Goal: Book appointment/travel/reservation

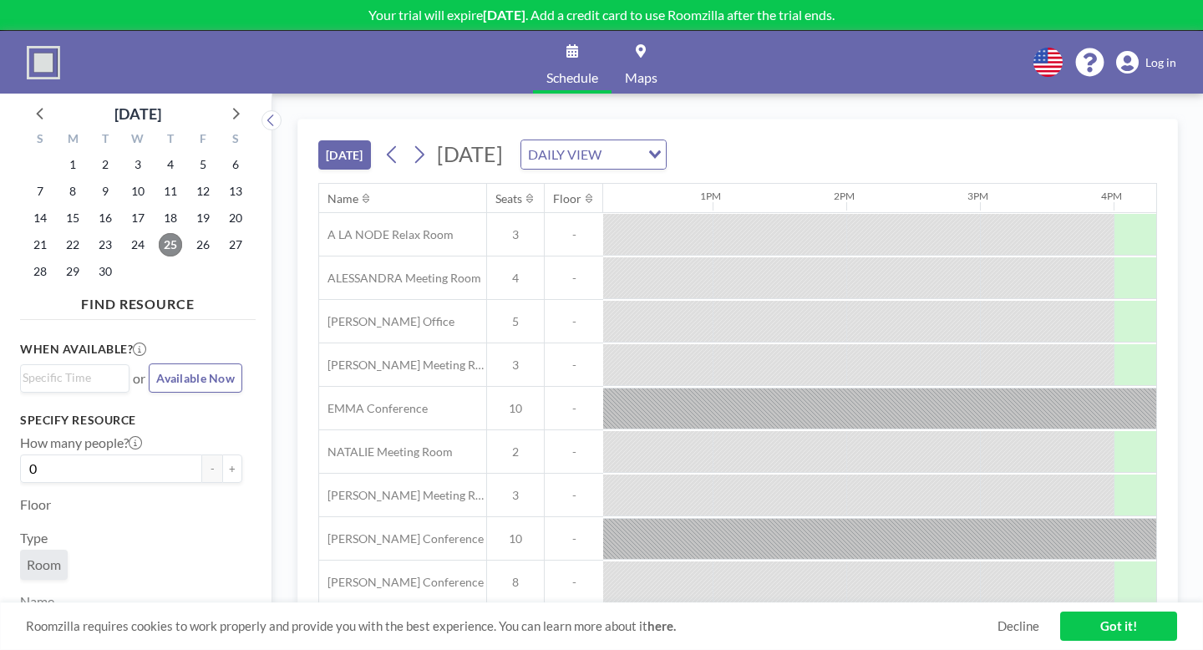
scroll to position [0, 1629]
click at [191, 233] on span "26" at bounding box center [202, 244] width 23 height 23
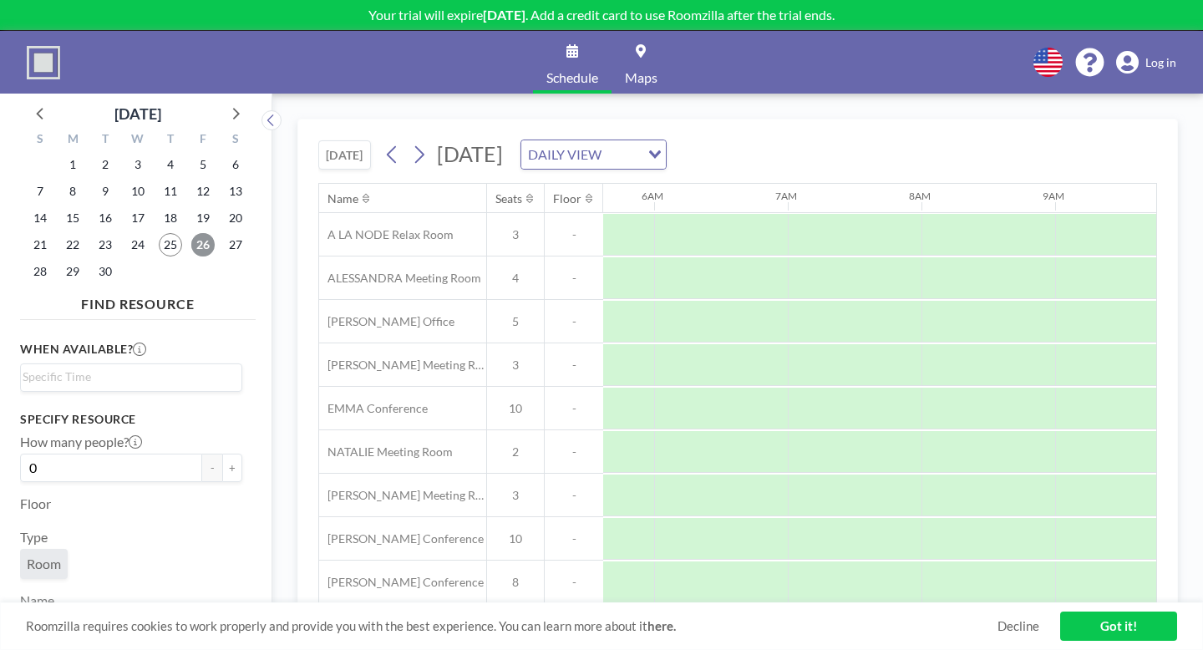
scroll to position [0, 760]
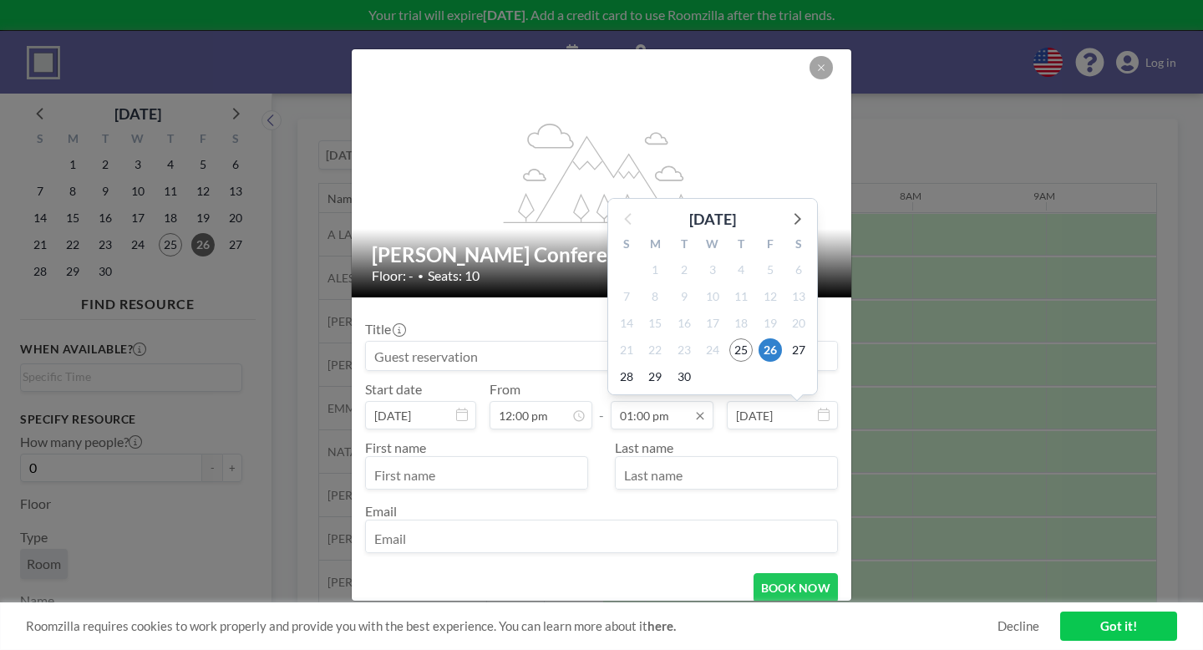
scroll to position [347, 0]
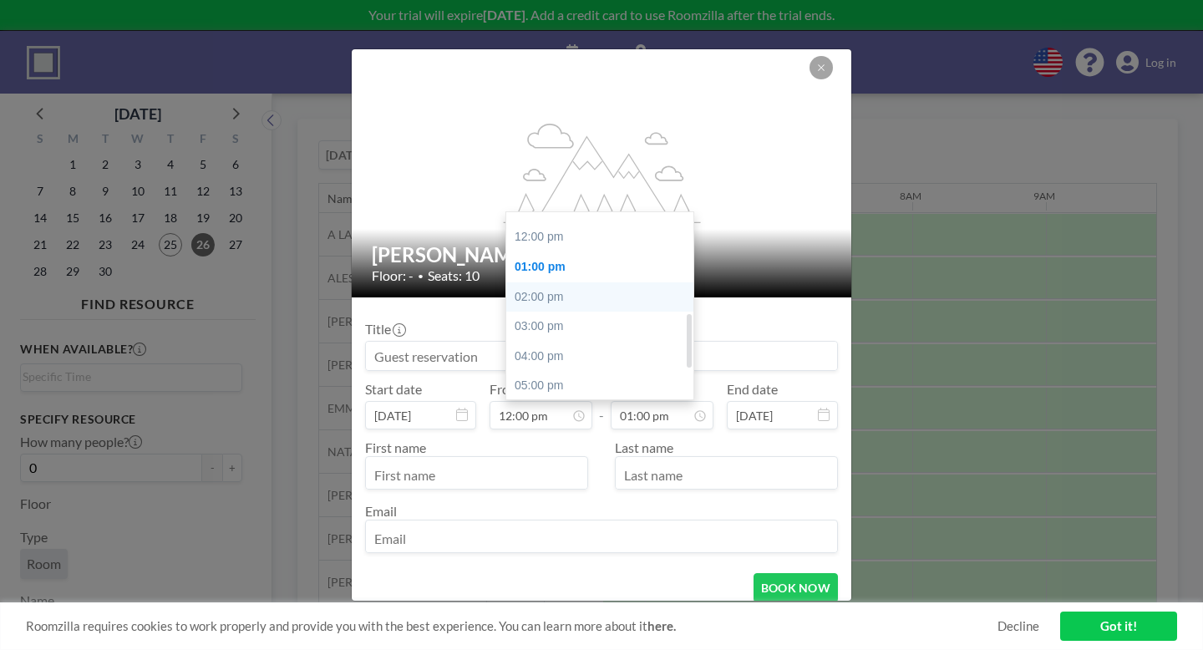
click at [583, 282] on div "02:00 pm" at bounding box center [599, 297] width 187 height 30
type input "02:00 pm"
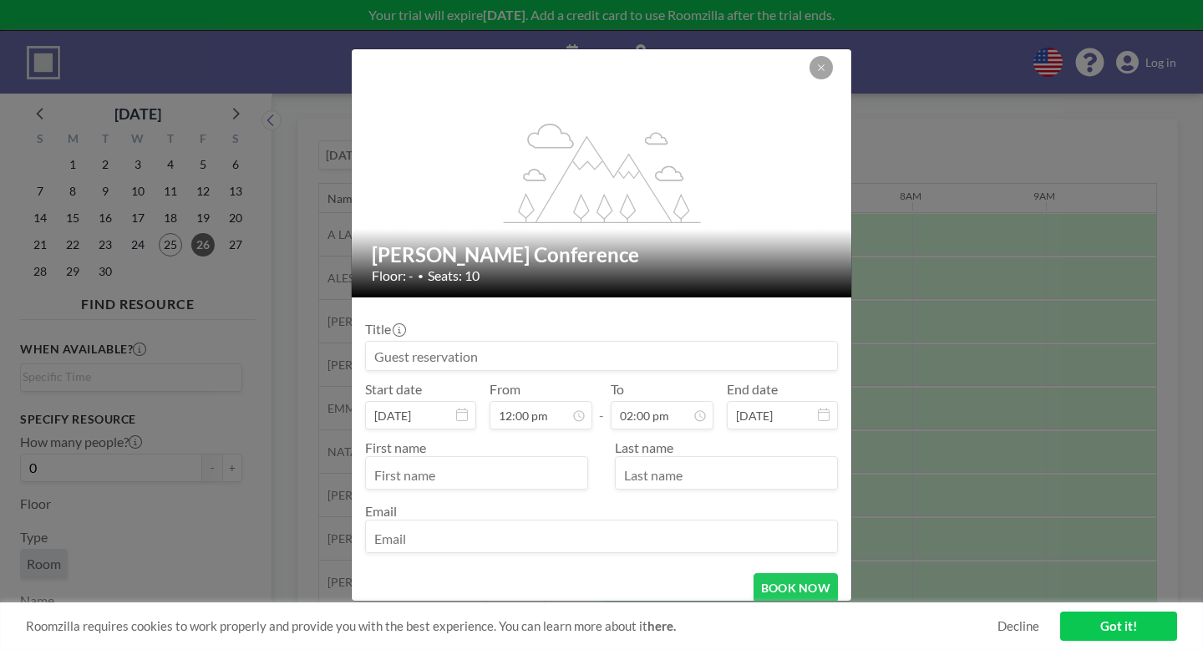
scroll to position [320, 0]
click at [537, 342] on input at bounding box center [601, 356] width 471 height 28
type input "[PERSON_NAME]"
type input "Q1 meeting"
click at [512, 460] on input "text" at bounding box center [476, 474] width 221 height 28
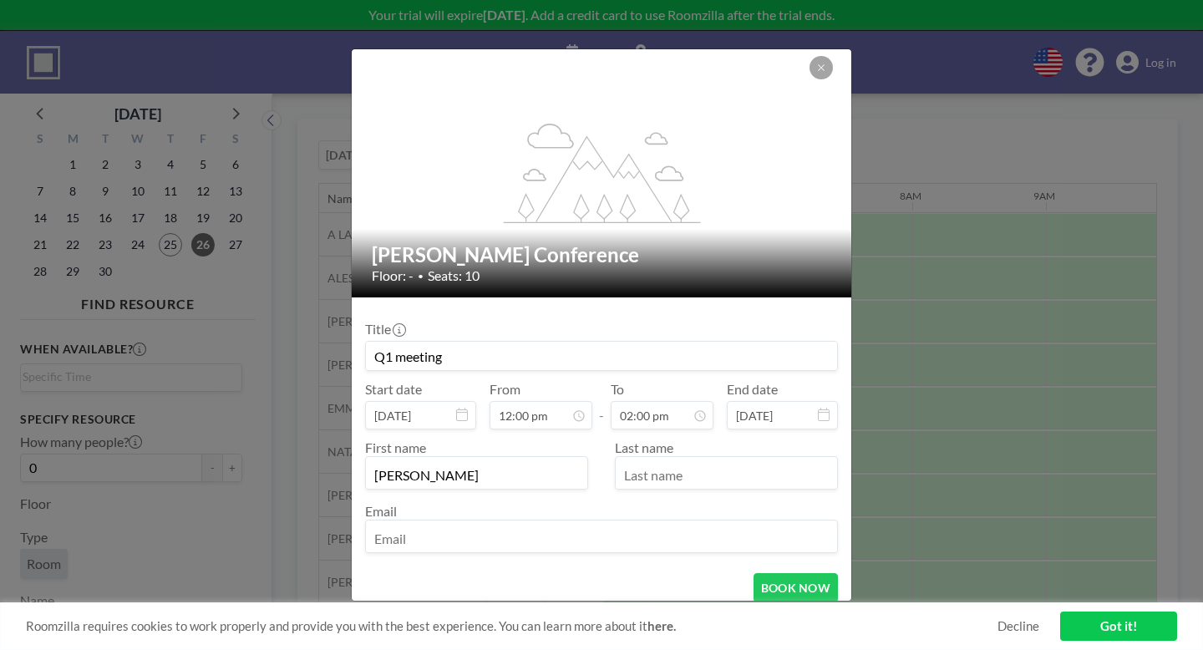
type input "[PERSON_NAME]"
type input "Santpurkar"
type input "[EMAIL_ADDRESS][PERSON_NAME][DOMAIN_NAME]"
click at [719, 342] on input "Q1 meeting" at bounding box center [601, 356] width 471 height 28
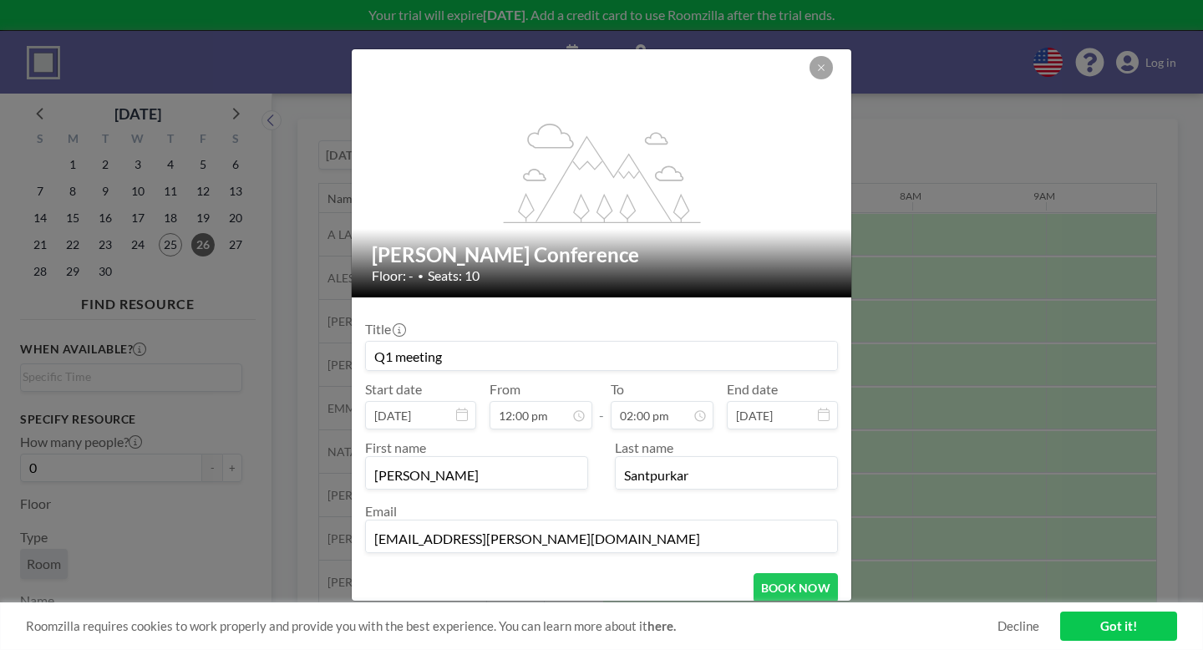
click at [719, 342] on input "Q1 meeting" at bounding box center [601, 356] width 471 height 28
paste input "Session with New Writers - Q1 Structur"
type input "Session with New Writers - Q1 Structuring"
click at [757, 573] on button "BOOK NOW" at bounding box center [796, 587] width 84 height 29
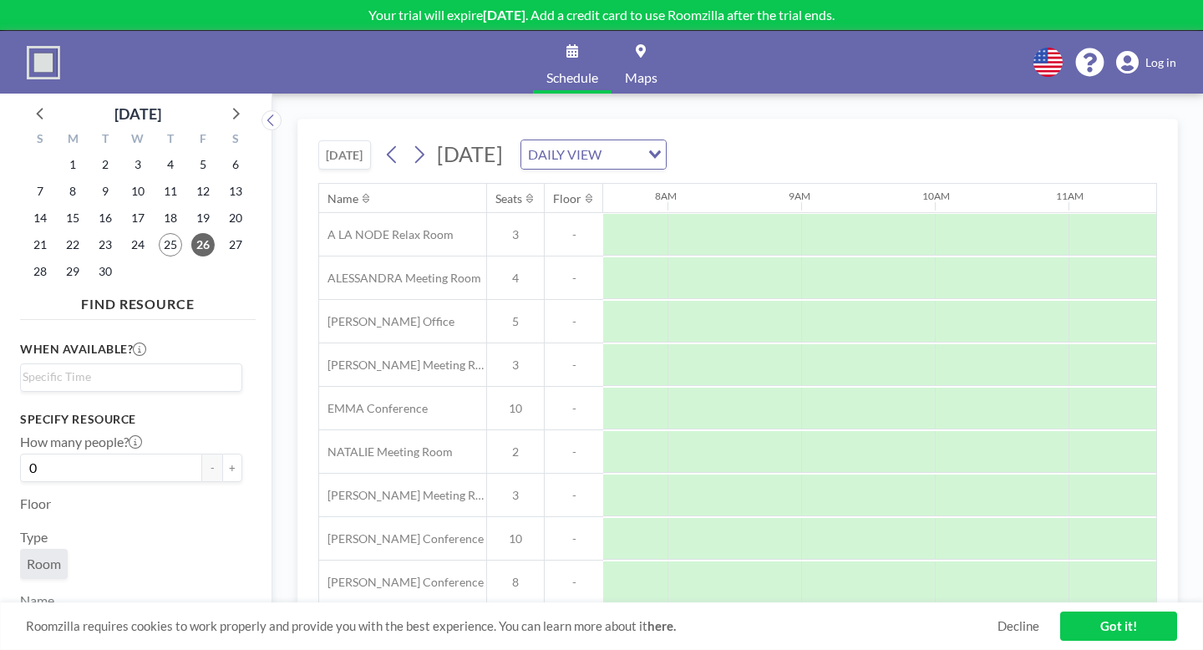
scroll to position [0, 1146]
